Goal: Transaction & Acquisition: Book appointment/travel/reservation

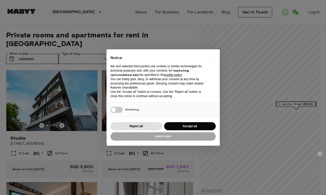
scroll to position [1, 0]
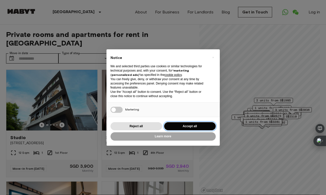
click at [191, 127] on button "Accept all" at bounding box center [190, 126] width 52 height 8
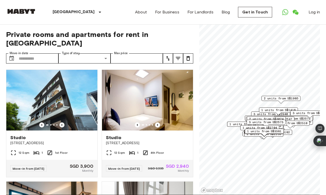
scroll to position [0, 0]
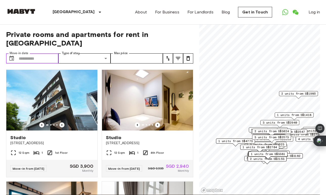
click at [32, 53] on input "Move-in date" at bounding box center [39, 58] width 40 height 10
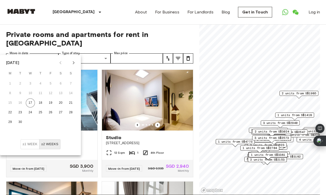
click at [74, 62] on icon "Next month" at bounding box center [74, 63] width 6 height 6
click at [12, 112] on button "20" at bounding box center [10, 112] width 9 height 9
type input "**********"
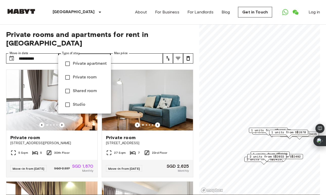
click at [77, 103] on span "Studio" at bounding box center [90, 105] width 34 height 6
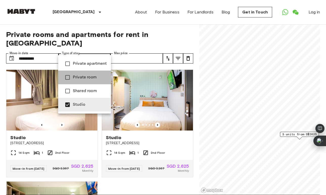
click at [91, 77] on span "Private room" at bounding box center [90, 77] width 34 height 6
type input "**********"
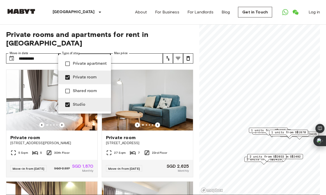
click at [158, 117] on div at bounding box center [163, 97] width 326 height 195
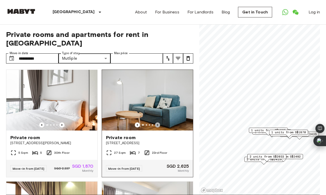
click at [157, 123] on icon "Previous image" at bounding box center [157, 125] width 5 height 5
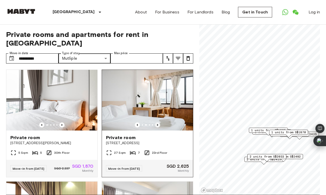
click at [156, 123] on icon "Previous image" at bounding box center [157, 125] width 5 height 5
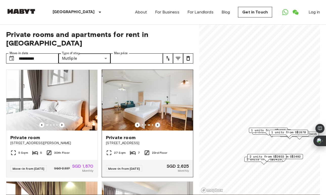
click at [156, 123] on icon "Previous image" at bounding box center [157, 125] width 5 height 5
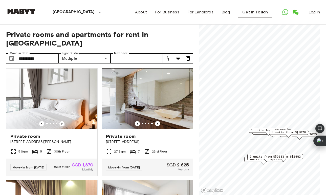
scroll to position [2, 0]
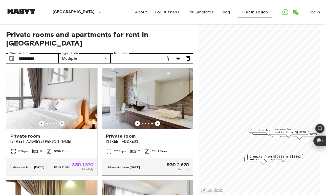
click at [149, 133] on div "Private room" at bounding box center [147, 136] width 83 height 6
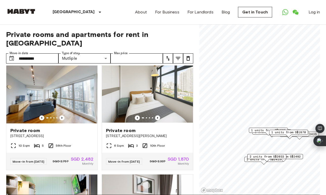
scroll to position [567, 0]
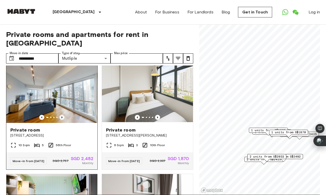
click at [61, 115] on icon "Previous image" at bounding box center [62, 117] width 5 height 5
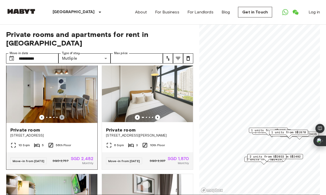
click at [61, 115] on icon "Previous image" at bounding box center [62, 117] width 5 height 5
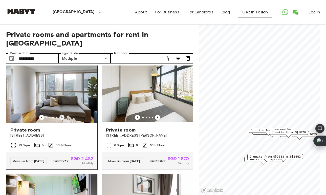
click at [61, 115] on icon "Previous image" at bounding box center [62, 117] width 5 height 5
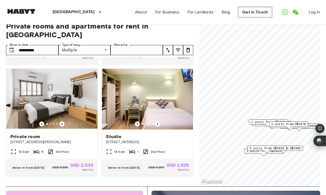
scroll to position [9, 0]
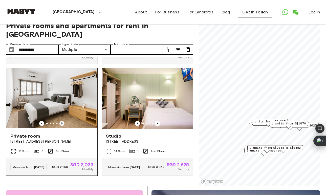
click at [62, 123] on icon "Previous image" at bounding box center [62, 124] width 1 height 2
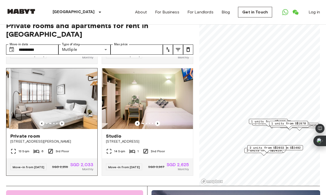
click at [62, 123] on icon "Previous image" at bounding box center [62, 124] width 1 height 2
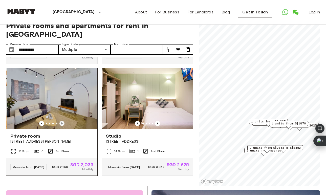
click at [62, 123] on icon "Previous image" at bounding box center [62, 124] width 1 height 2
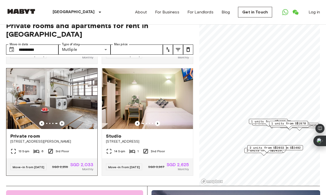
click at [62, 123] on icon "Previous image" at bounding box center [62, 124] width 1 height 2
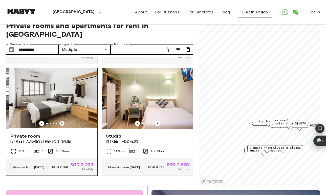
click at [62, 123] on icon "Previous image" at bounding box center [62, 124] width 1 height 2
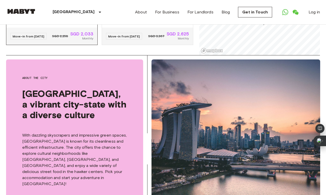
scroll to position [0, 0]
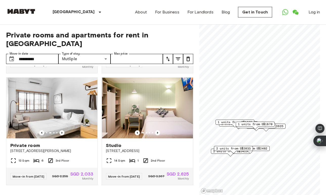
click at [194, 90] on div "**********" at bounding box center [163, 110] width 314 height 171
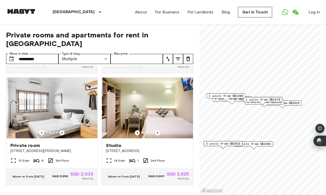
scroll to position [890, 0]
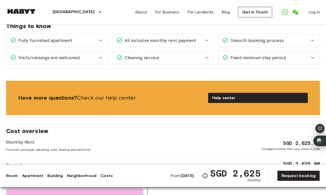
scroll to position [800, 0]
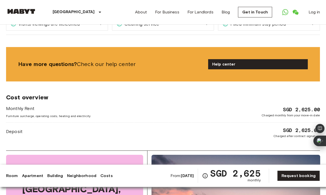
click at [170, 129] on div "Cost overview Monthly Rent Furniture surcharge, operating costs, heating and el…" at bounding box center [163, 116] width 314 height 69
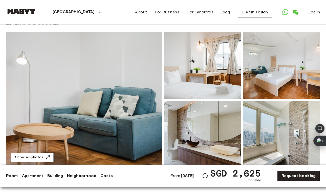
scroll to position [0, 0]
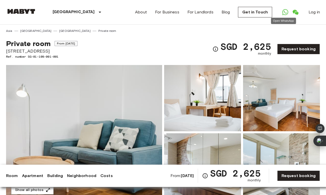
click at [284, 14] on icon "Open WhatsApp" at bounding box center [286, 12] width 6 height 6
click at [181, 37] on div "Private room From Oct 10 2025 1005 Lower Delta Road #23-03 Singapore 099309 Ref…" at bounding box center [163, 46] width 314 height 26
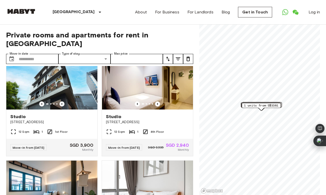
scroll to position [19, 0]
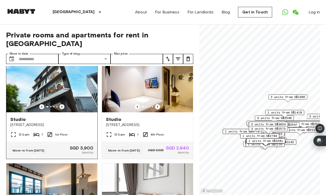
click at [62, 104] on icon "Previous image" at bounding box center [62, 106] width 5 height 5
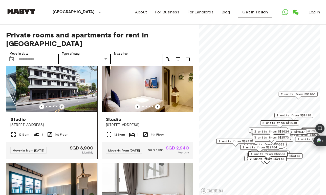
click at [62, 104] on icon "Previous image" at bounding box center [62, 106] width 5 height 5
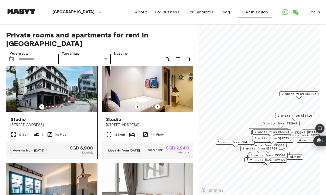
click at [62, 104] on icon "Previous image" at bounding box center [62, 106] width 5 height 5
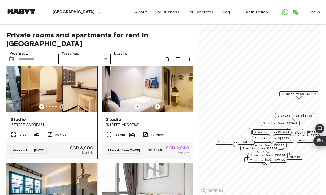
click at [62, 104] on icon "Previous image" at bounding box center [62, 106] width 5 height 5
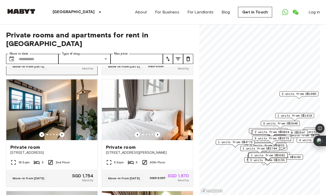
scroll to position [114, 0]
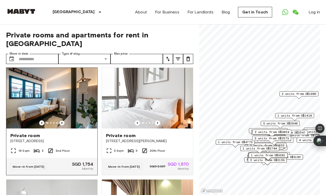
click at [61, 121] on icon "Previous image" at bounding box center [62, 123] width 5 height 5
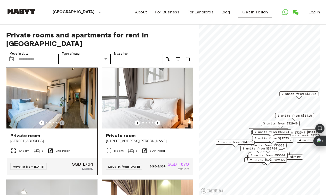
click at [61, 121] on icon "Previous image" at bounding box center [62, 123] width 5 height 5
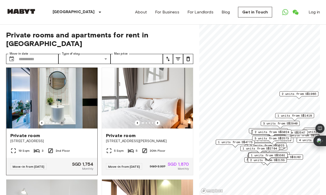
click at [61, 121] on icon "Previous image" at bounding box center [62, 123] width 5 height 5
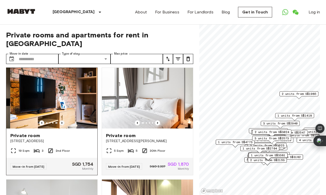
click at [61, 121] on icon "Previous image" at bounding box center [62, 123] width 5 height 5
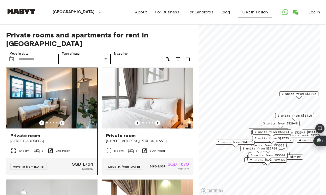
click at [61, 121] on icon "Previous image" at bounding box center [62, 123] width 5 height 5
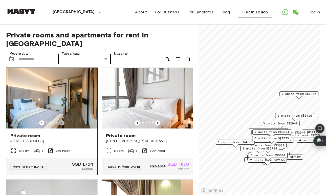
click at [61, 121] on icon "Previous image" at bounding box center [62, 123] width 5 height 5
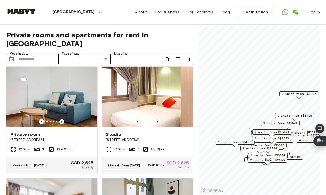
scroll to position [246, 0]
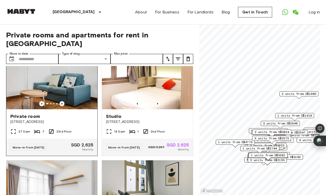
click at [63, 101] on icon "Previous image" at bounding box center [62, 103] width 5 height 5
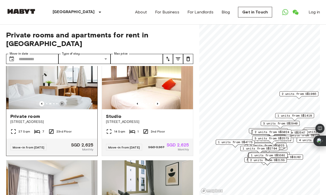
click at [63, 101] on icon "Previous image" at bounding box center [62, 103] width 5 height 5
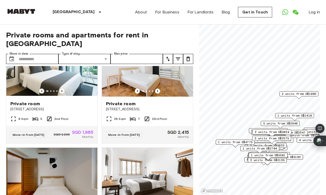
scroll to position [455, 0]
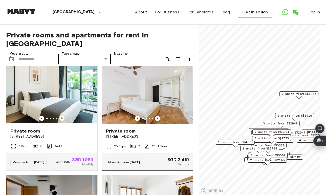
click at [158, 116] on icon "Previous image" at bounding box center [157, 118] width 5 height 5
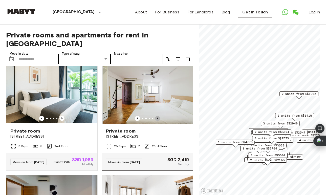
click at [158, 116] on icon "Previous image" at bounding box center [157, 118] width 5 height 5
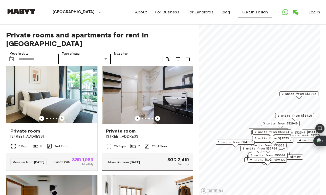
click at [158, 116] on icon "Previous image" at bounding box center [157, 118] width 5 height 5
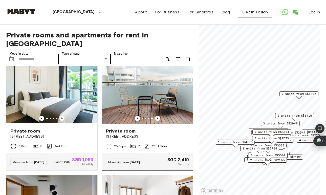
click at [158, 116] on icon "Previous image" at bounding box center [157, 118] width 5 height 5
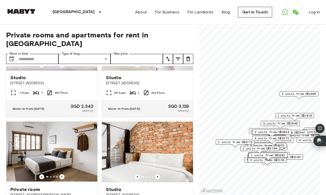
scroll to position [1632, 0]
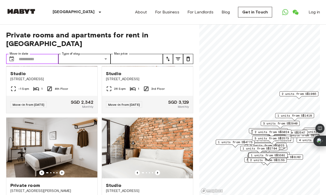
click at [21, 54] on input "Move-in date" at bounding box center [39, 59] width 40 height 10
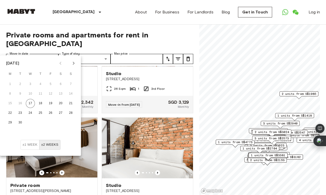
click at [73, 62] on icon "Next month" at bounding box center [74, 63] width 6 height 6
click at [19, 114] on button "21" at bounding box center [20, 113] width 9 height 9
type input "**********"
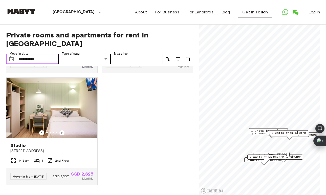
scroll to position [1009, 0]
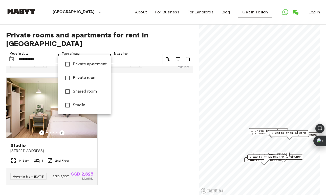
click at [83, 67] on span "Private apartment" at bounding box center [90, 64] width 34 height 6
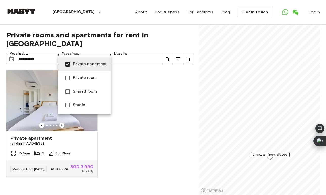
click at [83, 77] on span "Private room" at bounding box center [90, 78] width 34 height 6
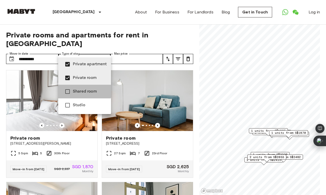
click at [83, 91] on span "Shared room" at bounding box center [90, 92] width 34 height 6
click at [83, 107] on span "Studio" at bounding box center [90, 105] width 34 height 6
type input "**********"
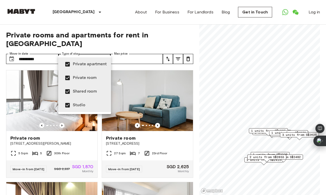
click at [148, 50] on div at bounding box center [163, 97] width 326 height 195
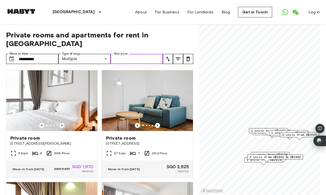
click at [141, 54] on input "Max price" at bounding box center [137, 59] width 52 height 10
type input "****"
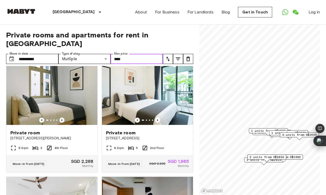
scroll to position [224, 0]
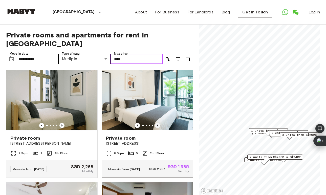
click at [157, 125] on icon "Previous image" at bounding box center [157, 126] width 1 height 2
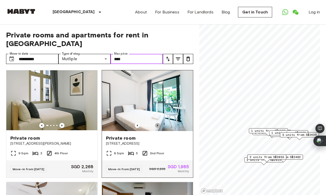
click at [157, 125] on icon "Previous image" at bounding box center [157, 126] width 1 height 2
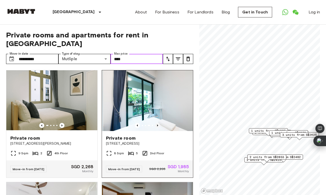
click at [157, 125] on icon "Previous image" at bounding box center [157, 126] width 1 height 2
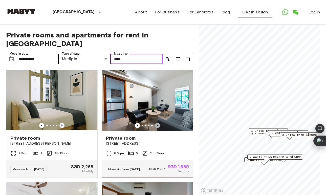
click at [157, 125] on icon "Previous image" at bounding box center [157, 126] width 1 height 2
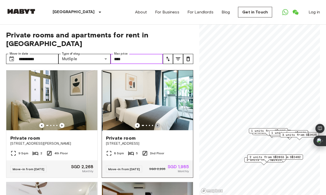
click at [157, 125] on icon "Previous image" at bounding box center [157, 126] width 1 height 2
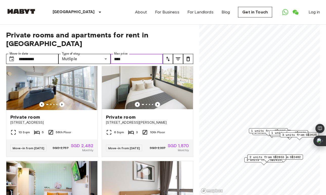
scroll to position [574, 0]
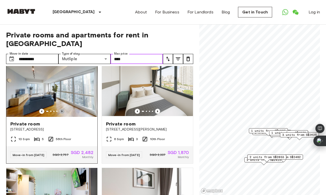
click at [61, 109] on icon "Previous image" at bounding box center [62, 111] width 5 height 5
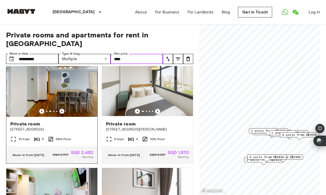
click at [61, 109] on icon "Previous image" at bounding box center [62, 111] width 5 height 5
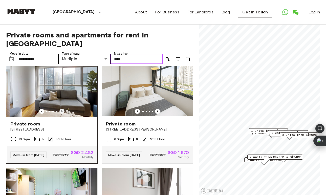
click at [61, 109] on icon "Previous image" at bounding box center [62, 111] width 5 height 5
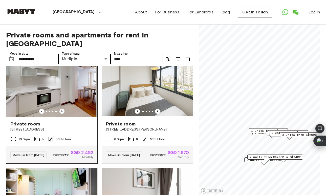
click at [57, 121] on div "Private room" at bounding box center [51, 124] width 83 height 6
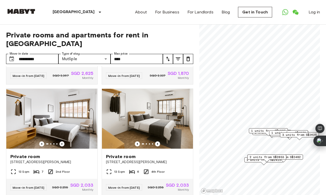
scroll to position [890, 0]
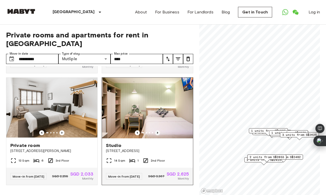
click at [155, 130] on icon "Previous image" at bounding box center [157, 132] width 5 height 5
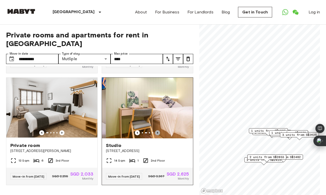
click at [155, 130] on icon "Previous image" at bounding box center [157, 132] width 5 height 5
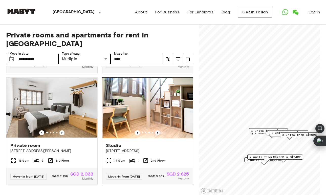
click at [155, 130] on icon "Previous image" at bounding box center [157, 132] width 5 height 5
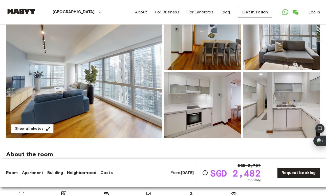
scroll to position [67, 0]
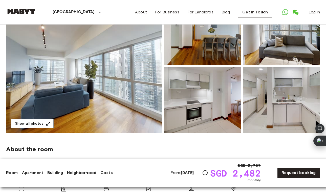
click at [76, 173] on link "Neighborhood" at bounding box center [81, 173] width 29 height 6
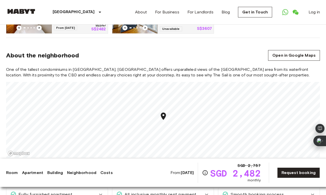
scroll to position [311, 0]
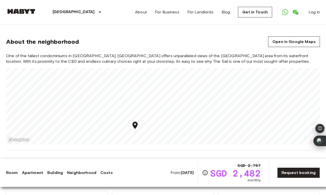
drag, startPoint x: 90, startPoint y: 153, endPoint x: 131, endPoint y: 128, distance: 47.9
click at [131, 128] on icon "Map marker" at bounding box center [135, 125] width 9 height 9
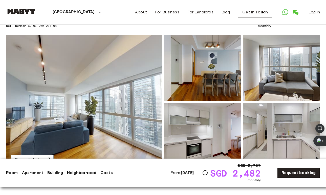
scroll to position [50, 0]
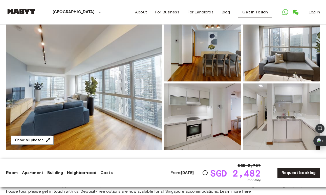
click at [133, 90] on img at bounding box center [84, 82] width 156 height 135
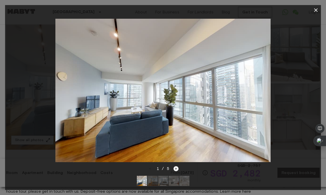
click at [174, 168] on icon "Next image" at bounding box center [176, 168] width 5 height 5
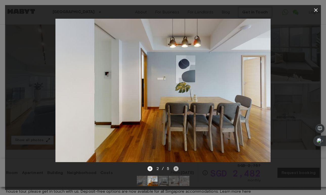
click at [175, 168] on icon "Next image" at bounding box center [176, 168] width 5 height 5
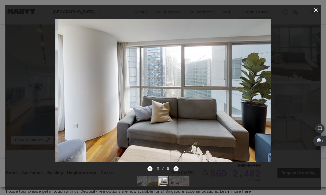
click at [175, 168] on icon "Next image" at bounding box center [176, 168] width 5 height 5
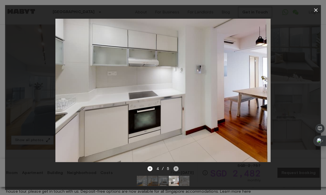
click at [175, 168] on icon "Next image" at bounding box center [176, 168] width 5 height 5
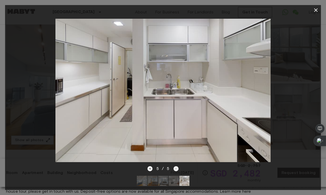
click at [175, 168] on div "5 / 5" at bounding box center [163, 169] width 31 height 6
click at [317, 11] on icon "button" at bounding box center [316, 10] width 6 height 6
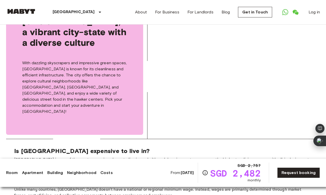
scroll to position [627, 0]
